Goal: Navigation & Orientation: Find specific page/section

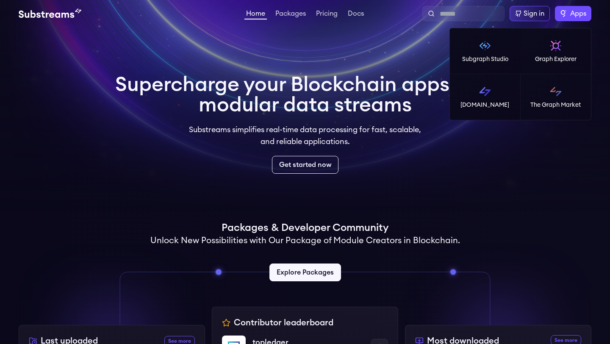
click at [574, 11] on span "Apps" at bounding box center [579, 13] width 16 height 10
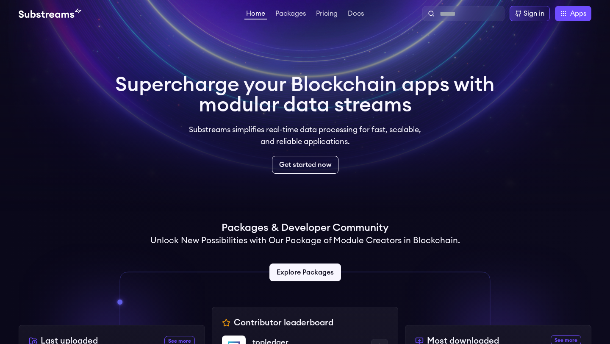
click at [300, 30] on video at bounding box center [305, 106] width 610 height 212
click at [304, 11] on link "Packages" at bounding box center [291, 14] width 34 height 8
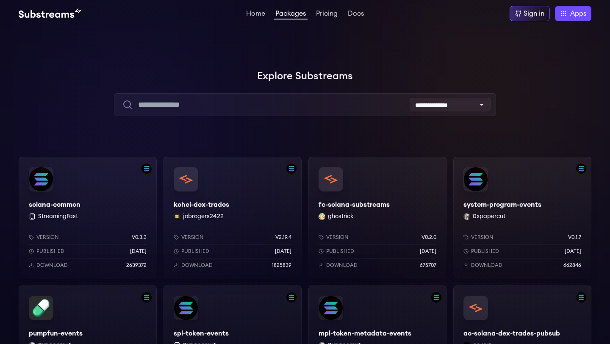
click at [480, 12] on div "Sign in Apps Subgraph Studio Graph Explorer [DOMAIN_NAME] The Graph Market" at bounding box center [479, 13] width 226 height 15
